Goal: Information Seeking & Learning: Learn about a topic

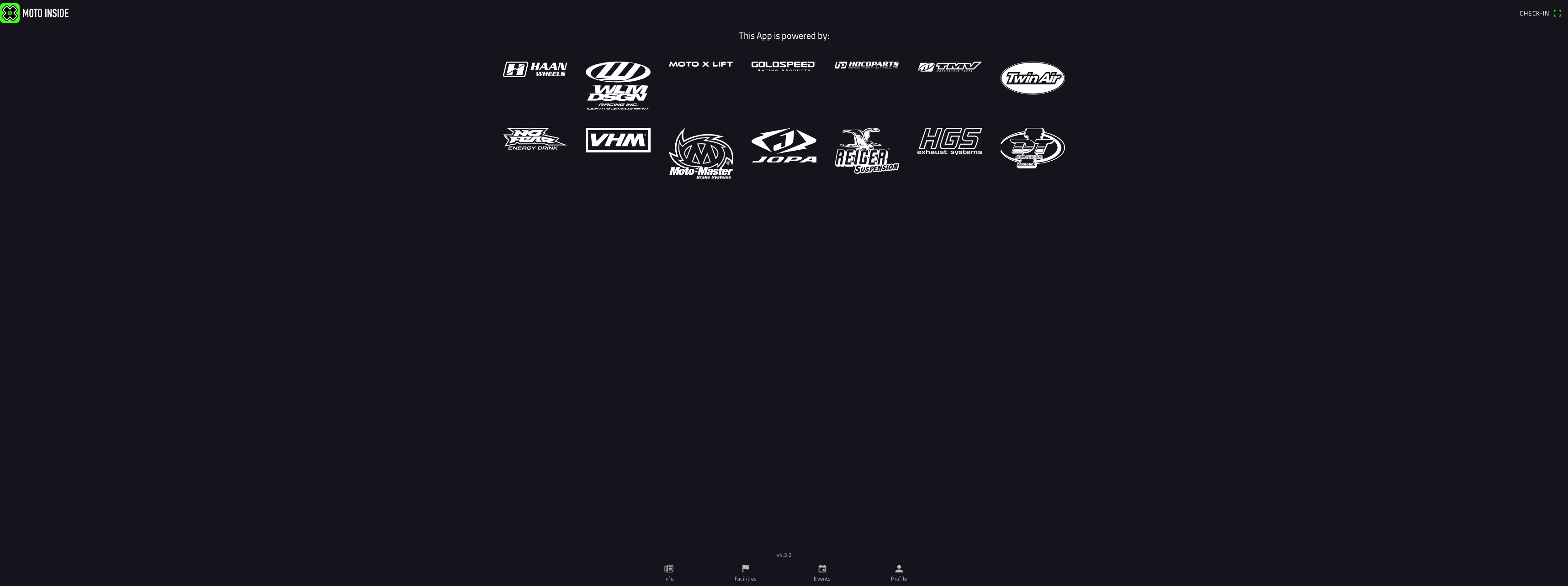
click at [829, 576] on ion-label "Events" at bounding box center [822, 579] width 17 height 8
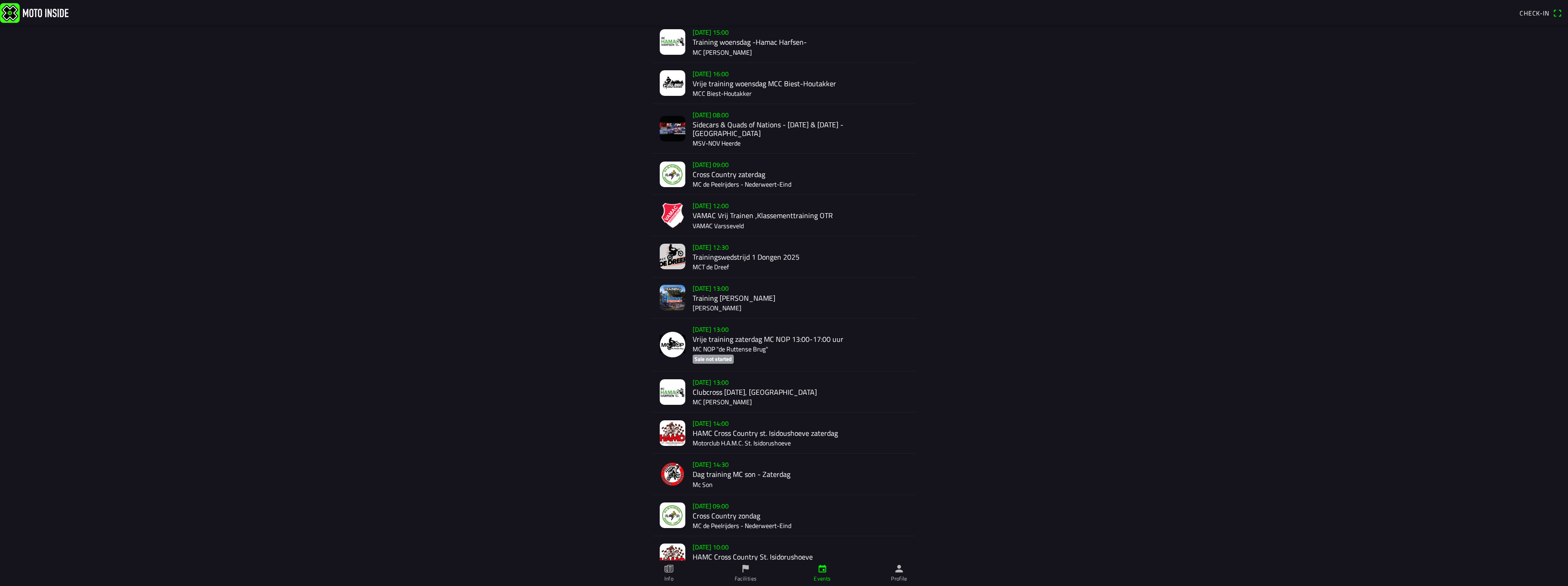
scroll to position [250, 0]
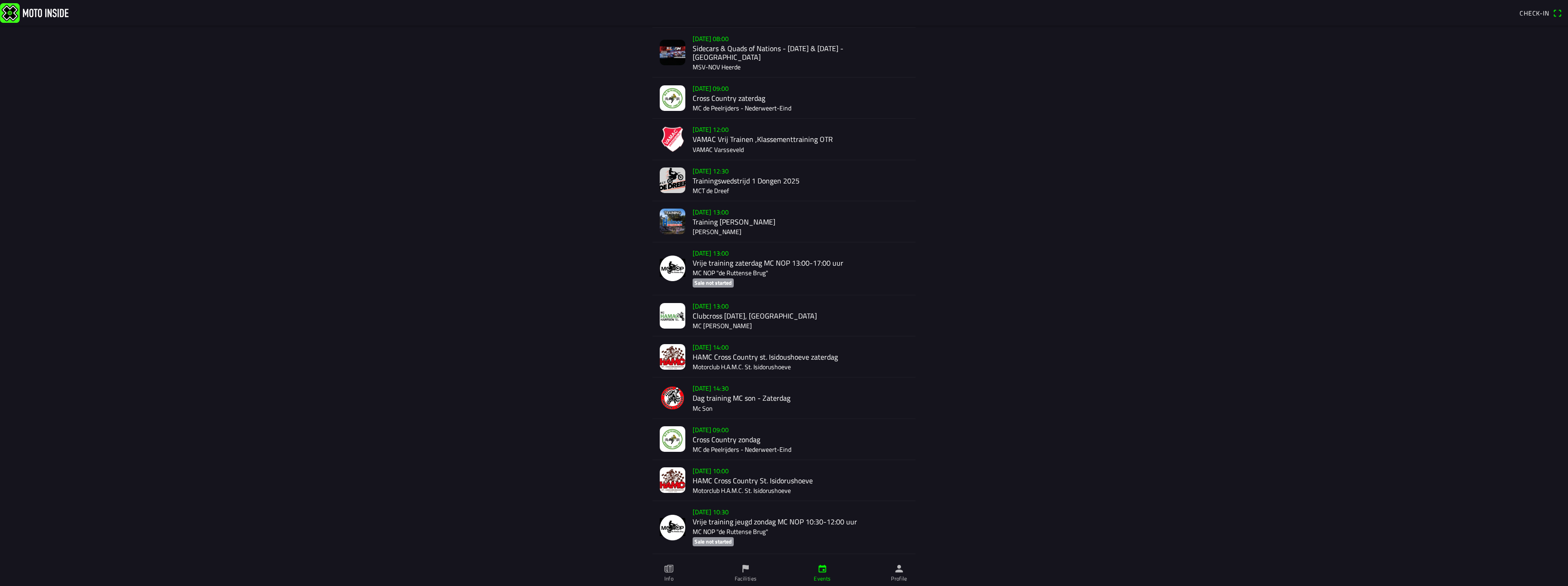
click at [722, 421] on div "Su 28 Sep - 09:00 Cross Country zondag MC de Peelrijders - Nederweert-Eind" at bounding box center [800, 439] width 216 height 41
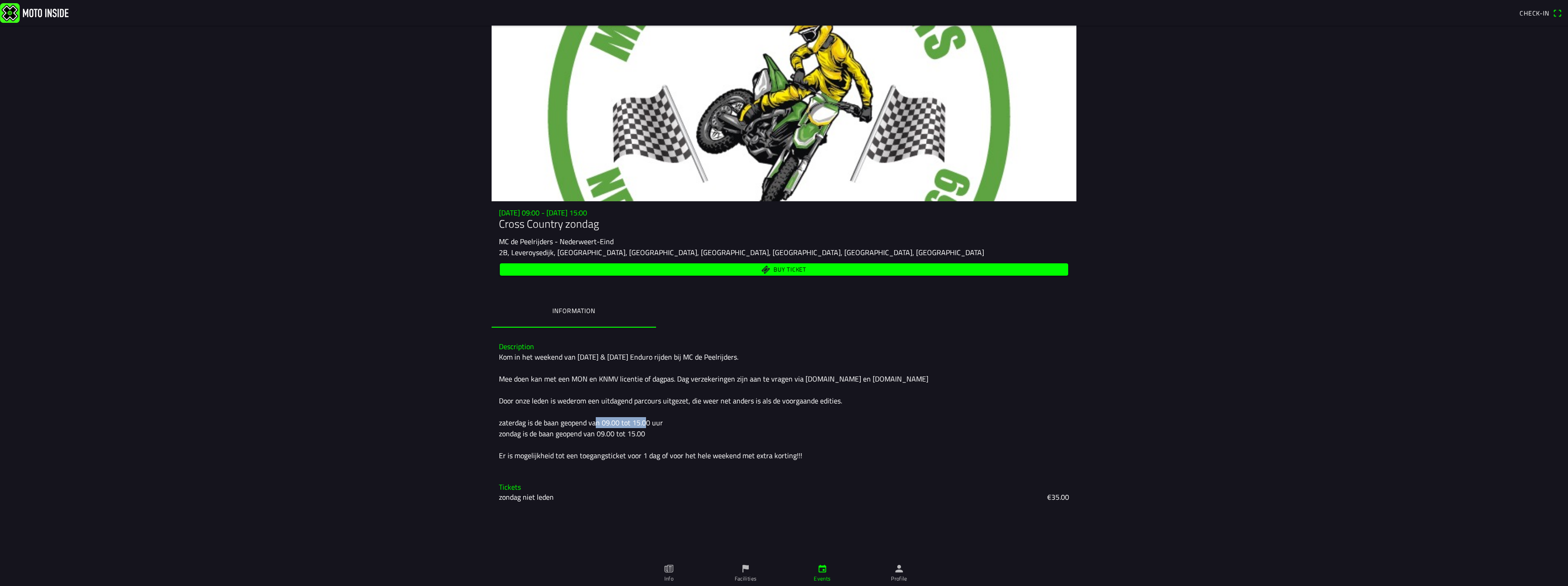
drag, startPoint x: 600, startPoint y: 423, endPoint x: 653, endPoint y: 422, distance: 53.0
click at [653, 422] on div "Kom in het weekend van 27 & 28 september Enduro rijden bij MC de Peelrijders. M…" at bounding box center [784, 406] width 570 height 110
drag, startPoint x: 653, startPoint y: 422, endPoint x: 659, endPoint y: 423, distance: 6.1
click at [659, 423] on div "Kom in het weekend van 27 & 28 september Enduro rijden bij MC de Peelrijders. M…" at bounding box center [784, 406] width 570 height 110
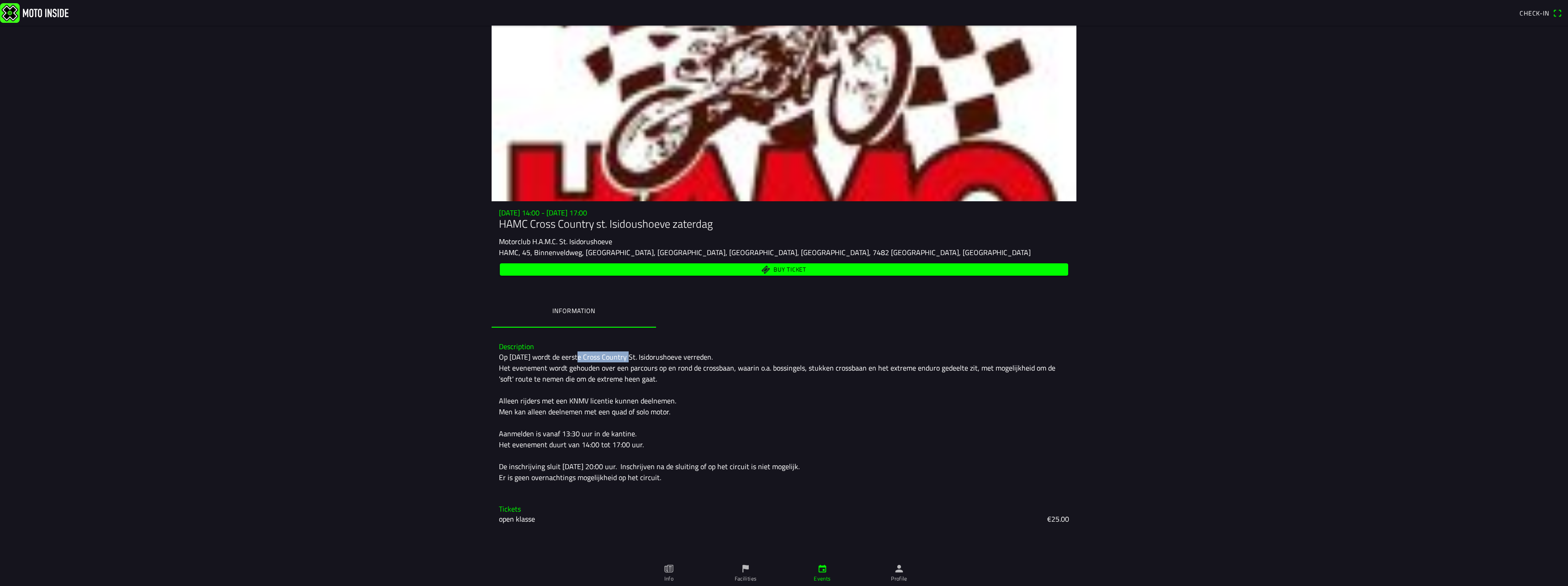
drag, startPoint x: 579, startPoint y: 358, endPoint x: 641, endPoint y: 357, distance: 62.0
click at [641, 357] on div "Op [DATE] wordt de eerste Cross Country St. Isidorushoeve verreden. Het eveneme…" at bounding box center [784, 417] width 570 height 132
drag, startPoint x: 525, startPoint y: 367, endPoint x: 631, endPoint y: 367, distance: 106.0
click at [631, 367] on div "Op zaterdag [DATE] wordt de eerste Cross Country St. Isidorushoeve verreden. He…" at bounding box center [784, 417] width 570 height 132
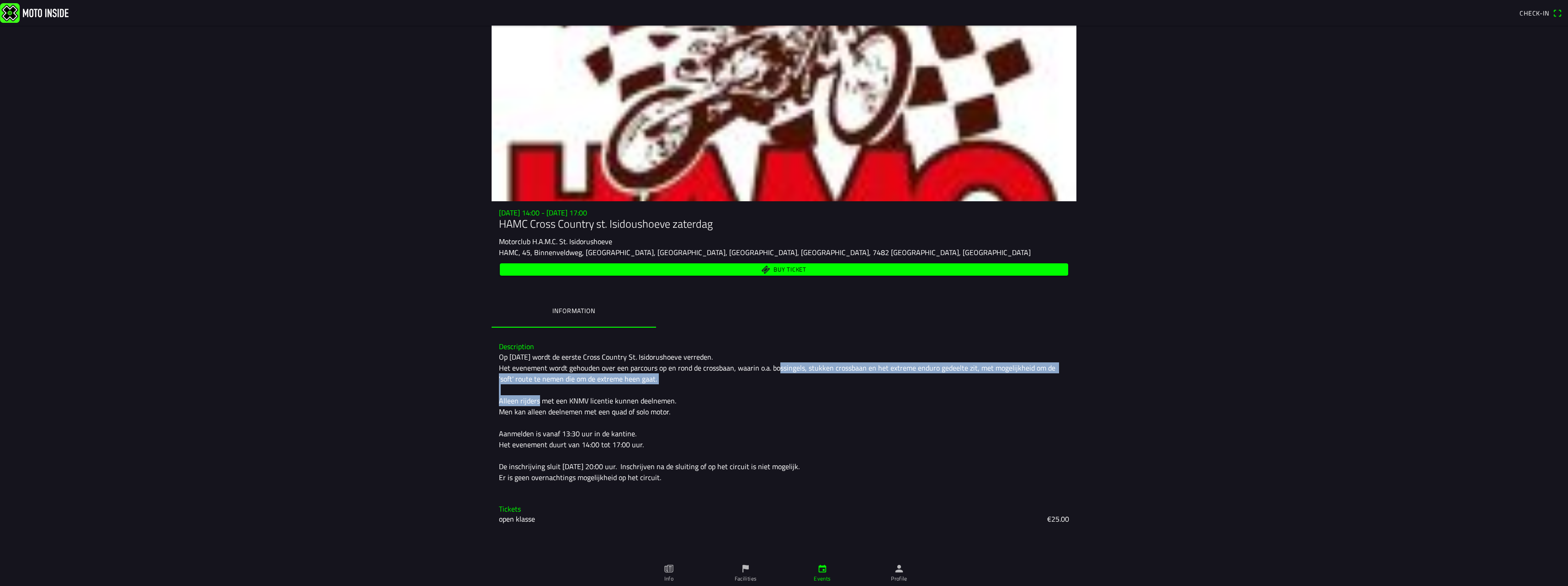
drag, startPoint x: 731, startPoint y: 365, endPoint x: 777, endPoint y: 380, distance: 48.4
click at [777, 380] on div "Op zaterdag [DATE] wordt de eerste Cross Country St. Isidorushoeve verreden. He…" at bounding box center [784, 417] width 570 height 132
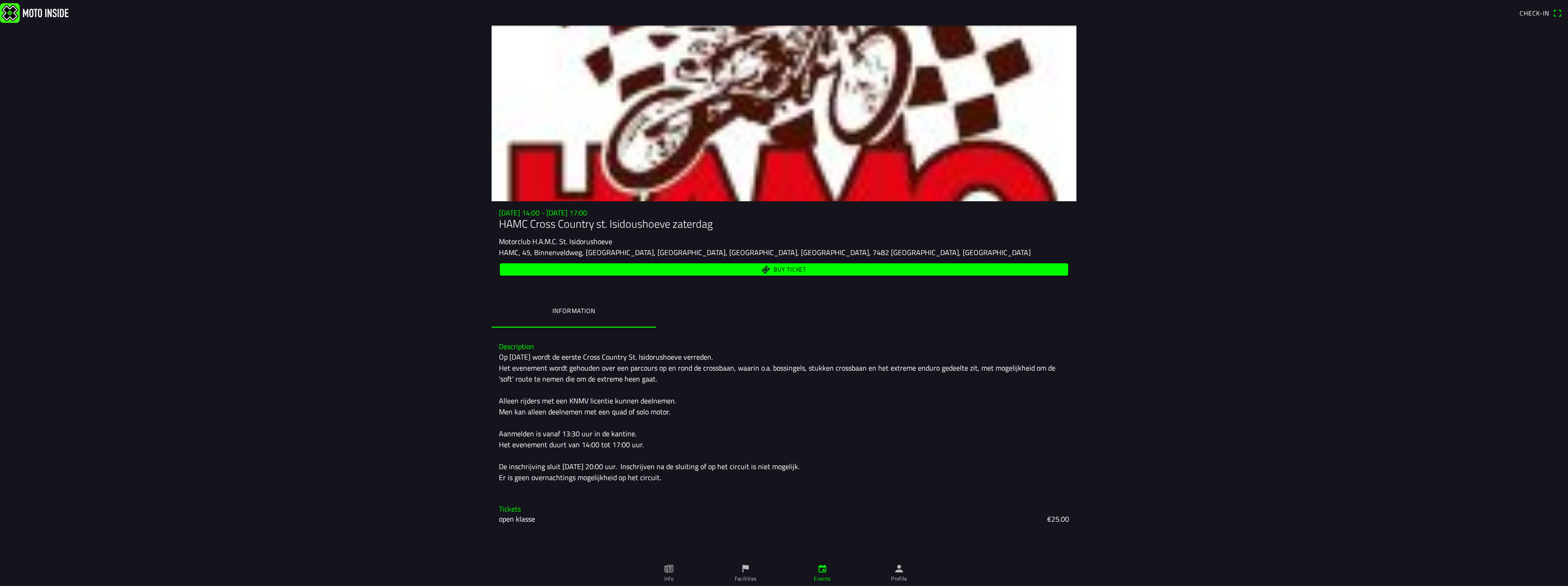
drag, startPoint x: 777, startPoint y: 380, endPoint x: 826, endPoint y: 386, distance: 49.4
click at [826, 386] on div "Op zaterdag [DATE] wordt de eerste Cross Country St. Isidorushoeve verreden. He…" at bounding box center [784, 417] width 570 height 132
drag, startPoint x: 527, startPoint y: 397, endPoint x: 635, endPoint y: 402, distance: 108.1
click at [635, 402] on div "Op zaterdag [DATE] wordt de eerste Cross Country St. Isidorushoeve verreden. He…" at bounding box center [784, 417] width 570 height 132
drag, startPoint x: 635, startPoint y: 402, endPoint x: 585, endPoint y: 407, distance: 50.2
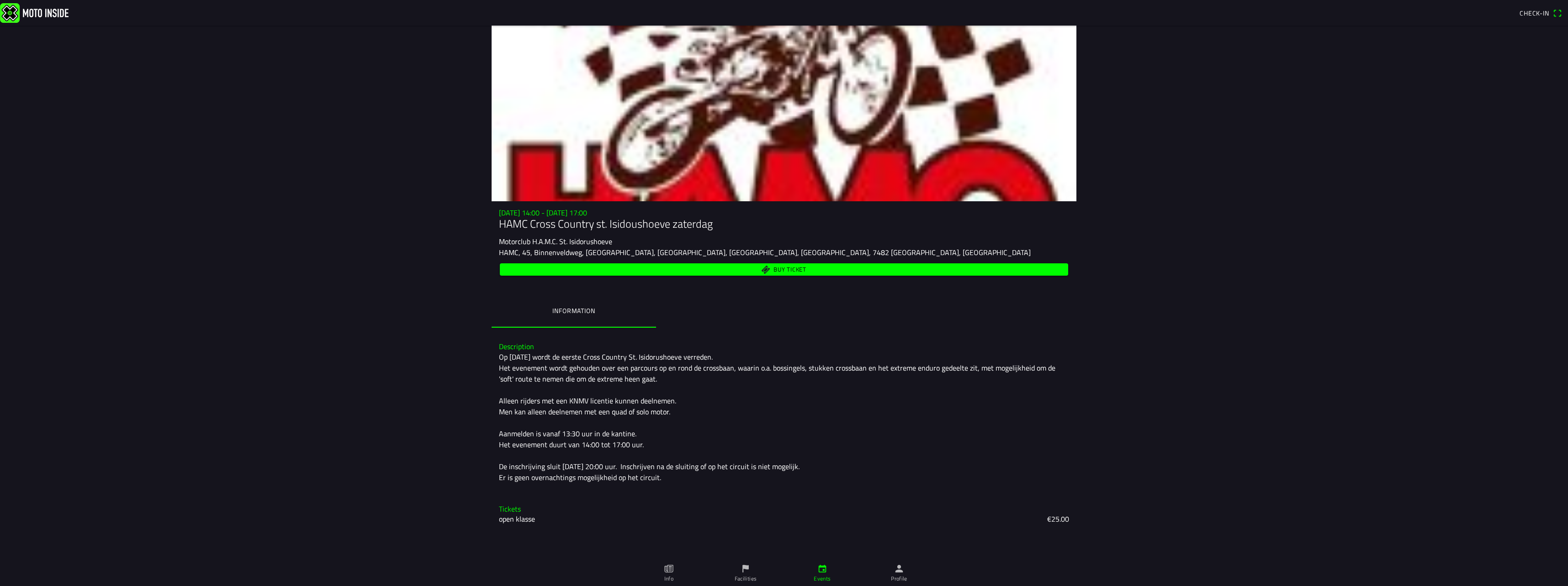
click at [585, 407] on div "Op zaterdag [DATE] wordt de eerste Cross Country St. Isidorushoeve verreden. He…" at bounding box center [784, 417] width 570 height 132
drag, startPoint x: 529, startPoint y: 435, endPoint x: 559, endPoint y: 436, distance: 30.0
click at [559, 436] on div "Op zaterdag [DATE] wordt de eerste Cross Country St. Isidorushoeve verreden. He…" at bounding box center [784, 417] width 570 height 132
drag, startPoint x: 559, startPoint y: 436, endPoint x: 605, endPoint y: 441, distance: 46.3
click at [605, 441] on div "Op zaterdag [DATE] wordt de eerste Cross Country St. Isidorushoeve verreden. He…" at bounding box center [784, 417] width 570 height 132
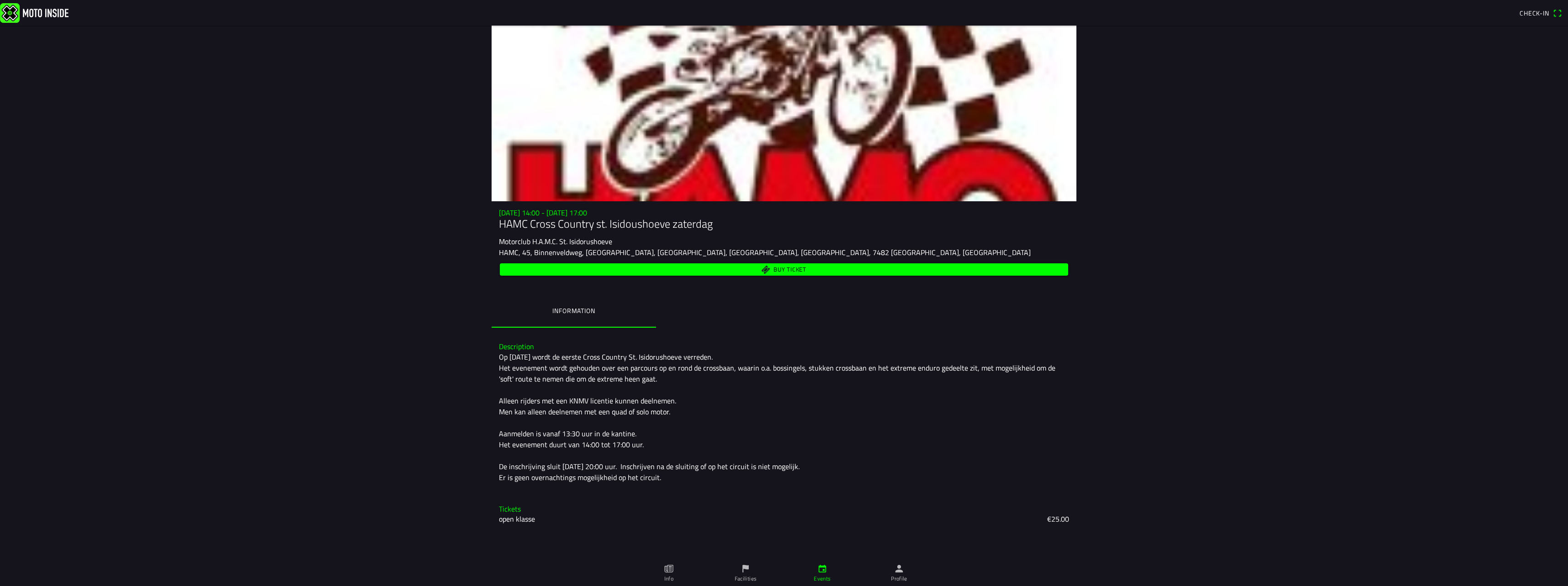
drag, startPoint x: 605, startPoint y: 441, endPoint x: 614, endPoint y: 443, distance: 9.2
click at [614, 443] on div "Op zaterdag [DATE] wordt de eerste Cross Country St. Isidorushoeve verreden. He…" at bounding box center [784, 417] width 570 height 132
drag, startPoint x: 534, startPoint y: 462, endPoint x: 574, endPoint y: 462, distance: 40.0
click at [574, 462] on div "Op zaterdag [DATE] wordt de eerste Cross Country St. Isidorushoeve verreden. He…" at bounding box center [784, 417] width 570 height 132
drag, startPoint x: 574, startPoint y: 462, endPoint x: 600, endPoint y: 483, distance: 33.4
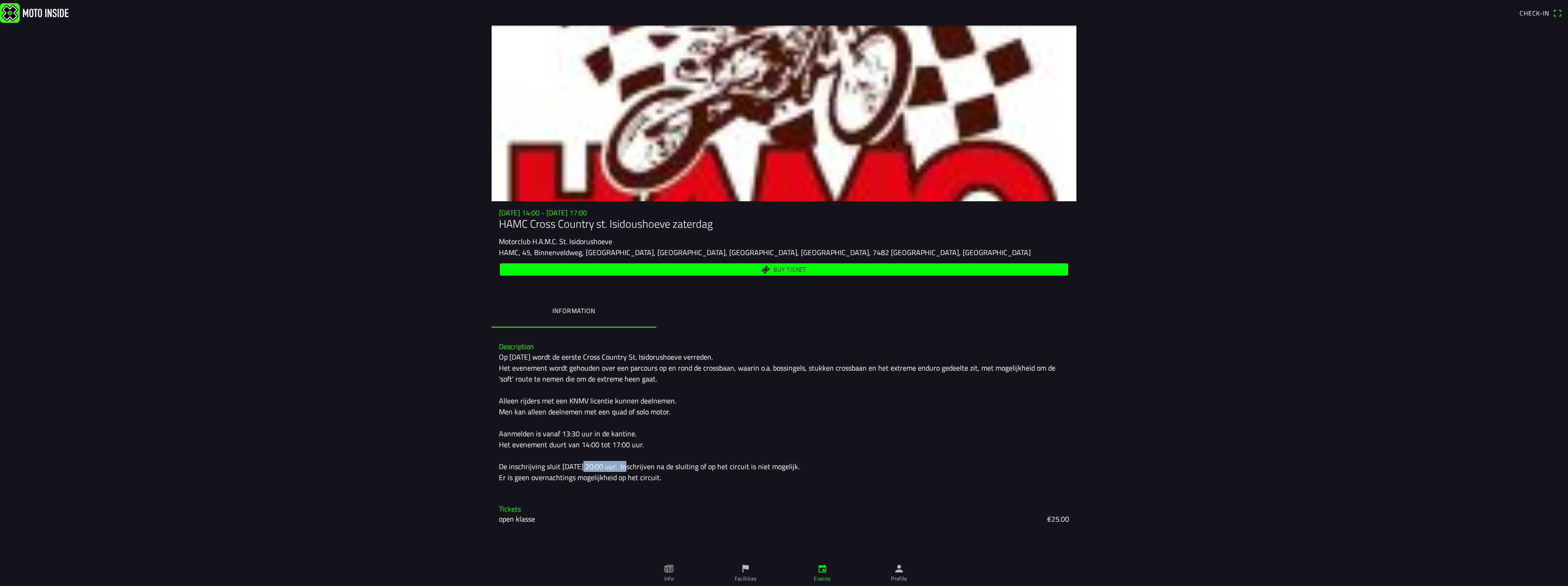
click at [600, 483] on div "Description Op zaterdag 27 september wordt de eerste Cross Country St. Isidorus…" at bounding box center [784, 412] width 585 height 155
drag, startPoint x: 600, startPoint y: 483, endPoint x: 583, endPoint y: 464, distance: 25.5
click at [583, 464] on div "Op zaterdag [DATE] wordt de eerste Cross Country St. Isidorushoeve verreden. He…" at bounding box center [784, 417] width 570 height 132
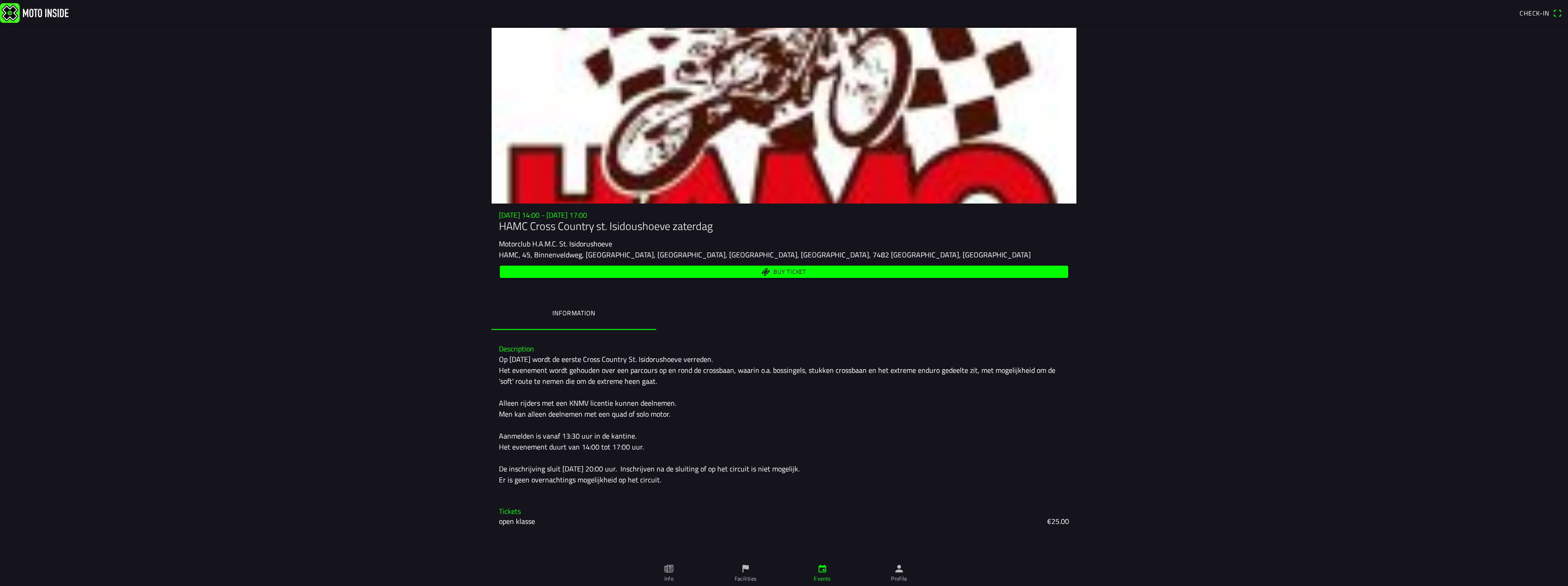
drag, startPoint x: 675, startPoint y: 465, endPoint x: 679, endPoint y: 476, distance: 11.7
click at [679, 476] on div "Op zaterdag [DATE] wordt de eerste Cross Country St. Isidorushoeve verreden. He…" at bounding box center [784, 420] width 570 height 132
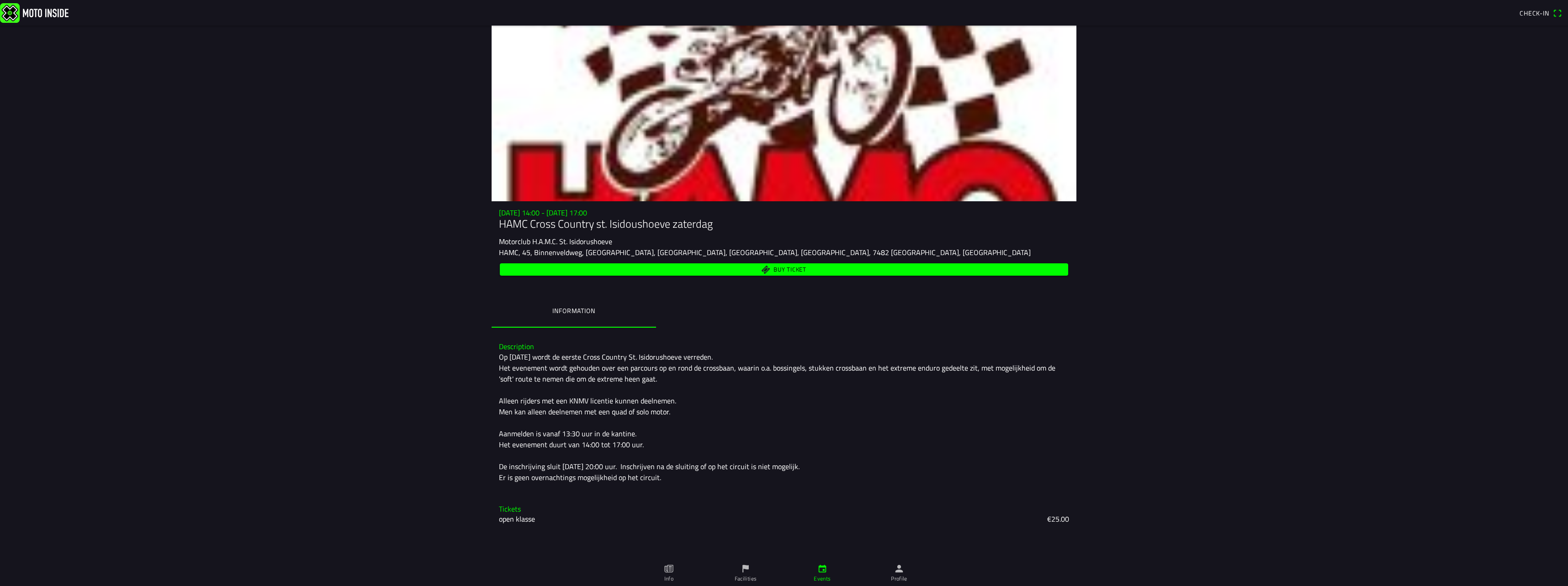
drag, startPoint x: 679, startPoint y: 476, endPoint x: 652, endPoint y: 469, distance: 27.9
click at [652, 469] on div "Op zaterdag [DATE] wordt de eerste Cross Country St. Isidorushoeve verreden. He…" at bounding box center [784, 417] width 570 height 132
drag, startPoint x: 597, startPoint y: 224, endPoint x: 670, endPoint y: 224, distance: 73.0
click at [670, 224] on h1 "HAMC Cross Country st. Isidoushoeve zaterdag" at bounding box center [784, 224] width 570 height 13
copy h1 "st. Isidoushoeve"
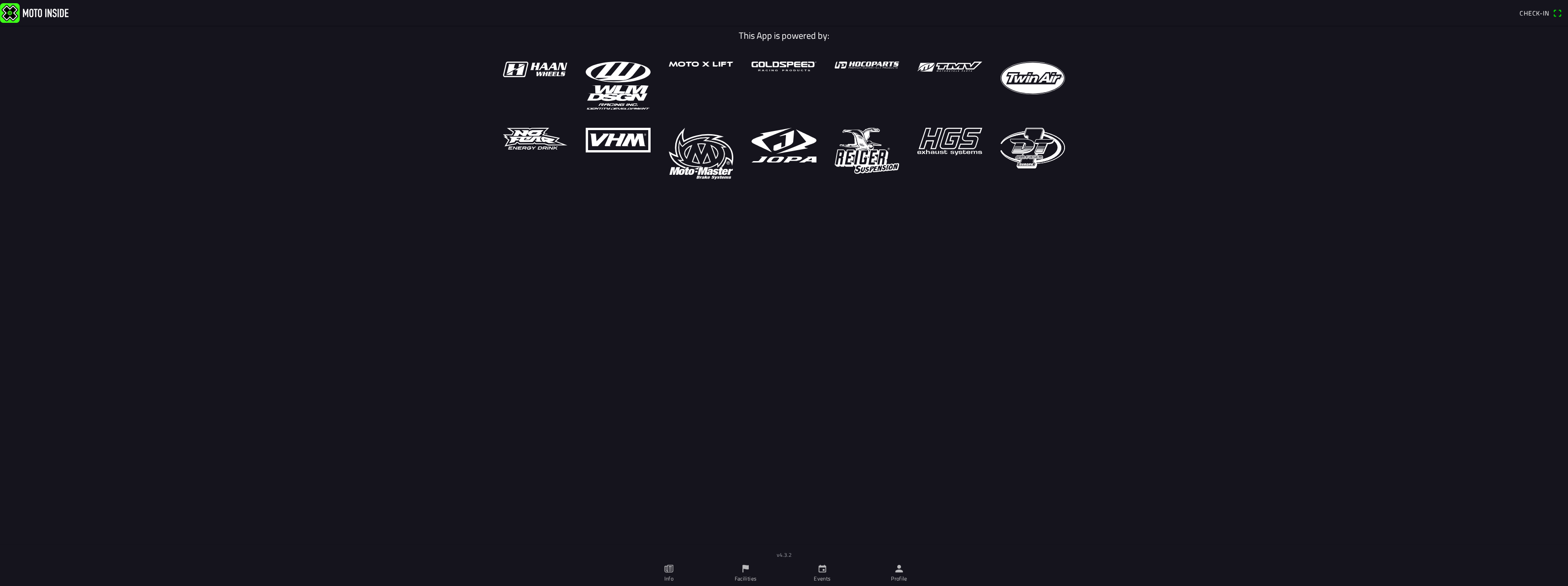
click at [824, 571] on icon "calendar" at bounding box center [822, 568] width 10 height 10
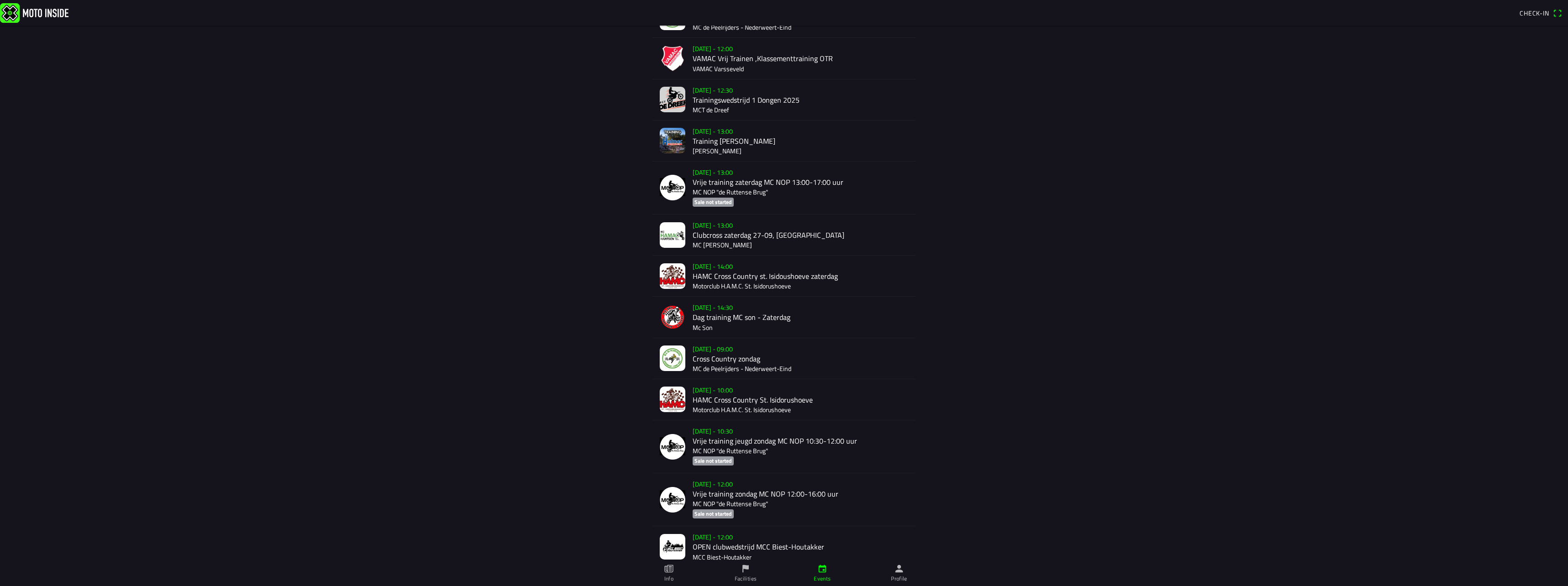
scroll to position [407, 0]
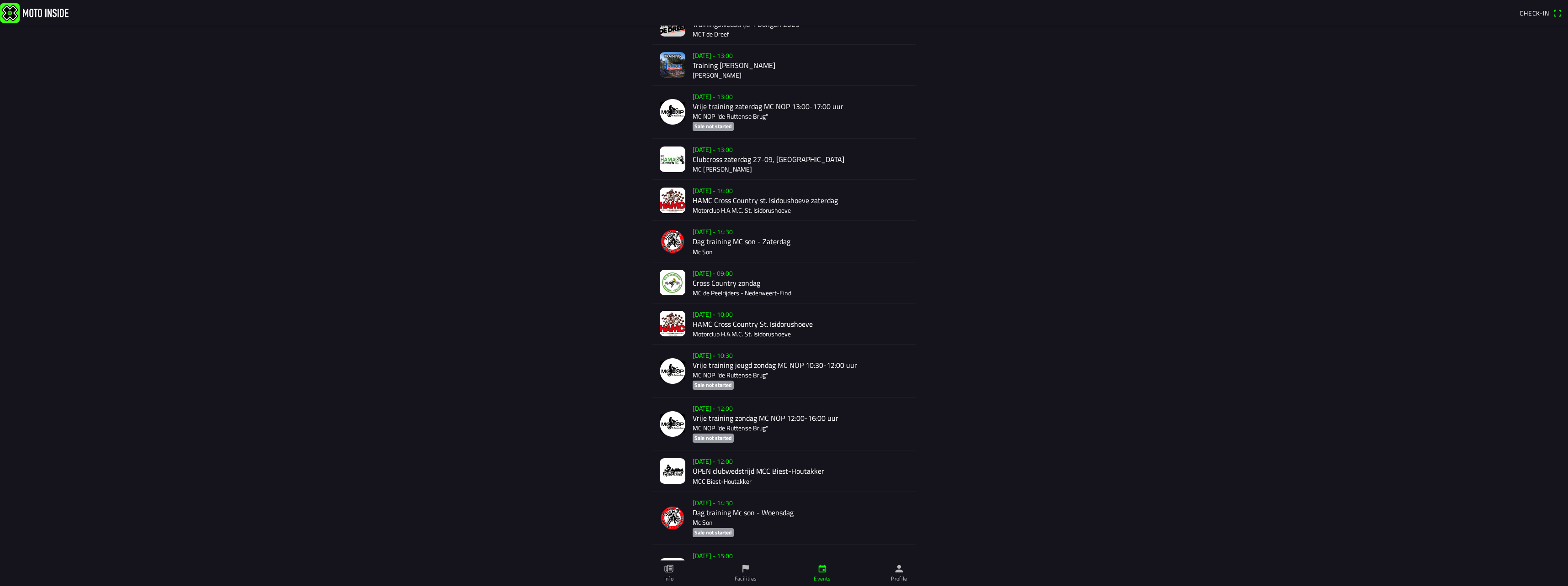
click at [730, 182] on div "[DATE] - 14:00 HAMC Cross Country st. Isidoushoeve zaterdag Motorclub H.A.M.C. …" at bounding box center [800, 201] width 216 height 41
